Goal: Check status: Check status

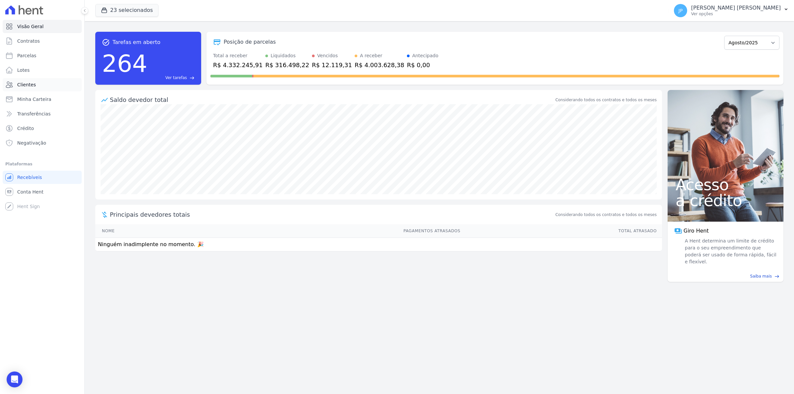
click at [35, 86] on link "Clientes" at bounding box center [42, 84] width 79 height 13
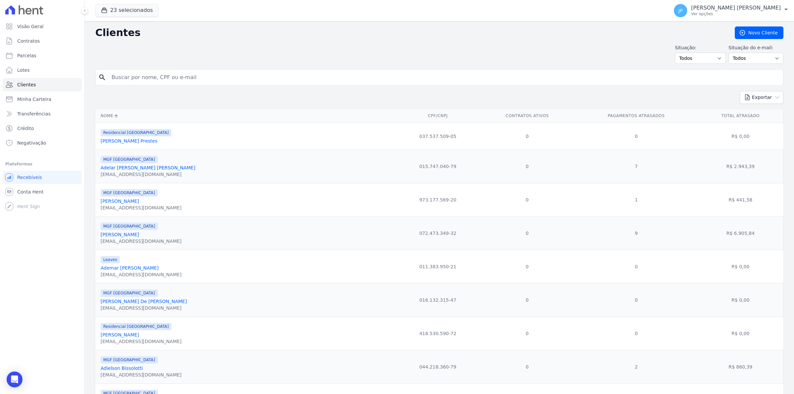
click at [181, 76] on input "search" at bounding box center [443, 77] width 673 height 13
paste input "[PERSON_NAME]"
type input "[PERSON_NAME]"
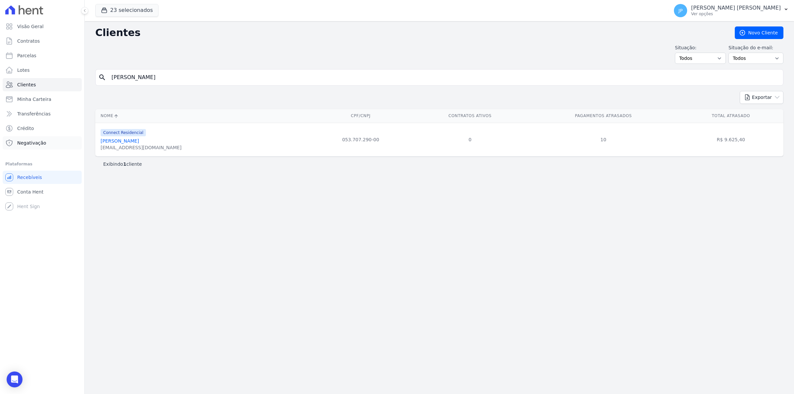
click at [25, 141] on span "Negativação" at bounding box center [31, 143] width 29 height 7
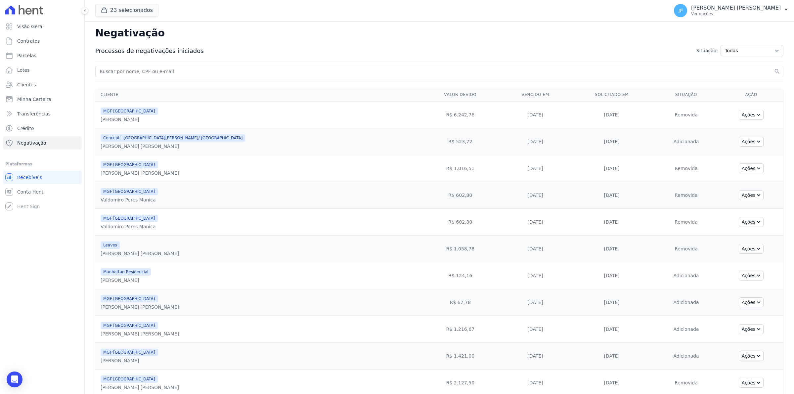
click at [162, 73] on input "search" at bounding box center [435, 71] width 674 height 8
paste input "[PERSON_NAME]"
type input "[PERSON_NAME]"
click at [773, 68] on button "search" at bounding box center [776, 71] width 7 height 7
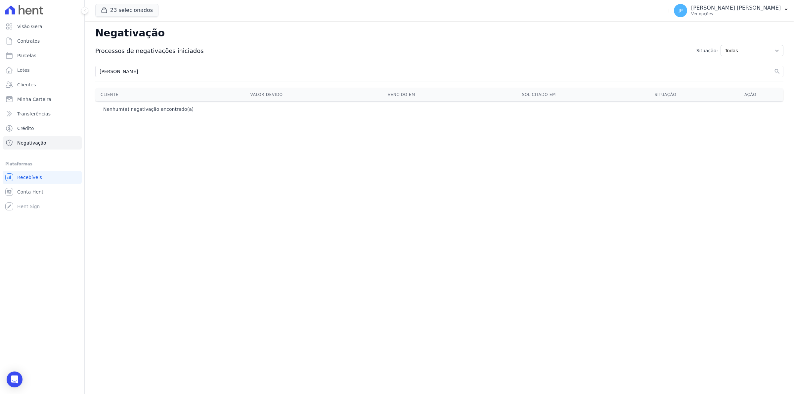
drag, startPoint x: 170, startPoint y: 72, endPoint x: 120, endPoint y: 71, distance: 49.6
click at [120, 71] on input "[PERSON_NAME]" at bounding box center [435, 71] width 674 height 8
type input "[PERSON_NAME]"
click at [773, 68] on button "search" at bounding box center [776, 71] width 7 height 7
